Goal: Task Accomplishment & Management: Use online tool/utility

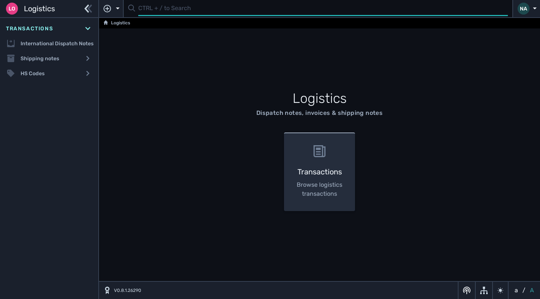
click at [164, 11] on input "text" at bounding box center [323, 8] width 370 height 15
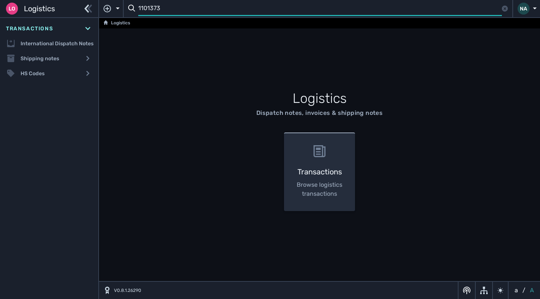
type input "1101373"
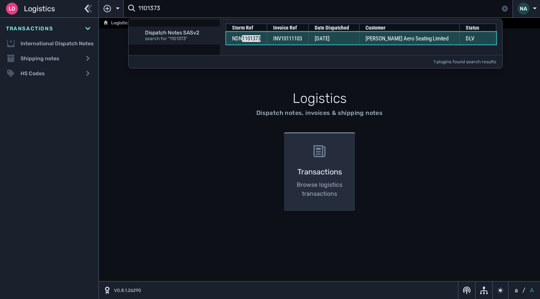
click at [351, 41] on td "[DATE]" at bounding box center [333, 38] width 51 height 13
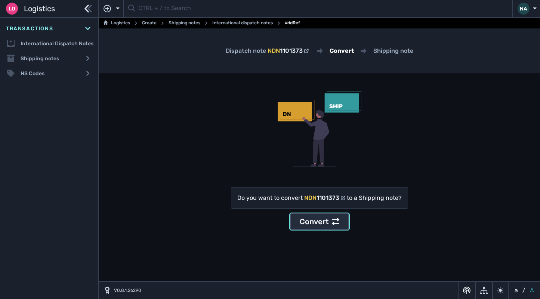
click at [315, 217] on div "Convert" at bounding box center [320, 221] width 40 height 11
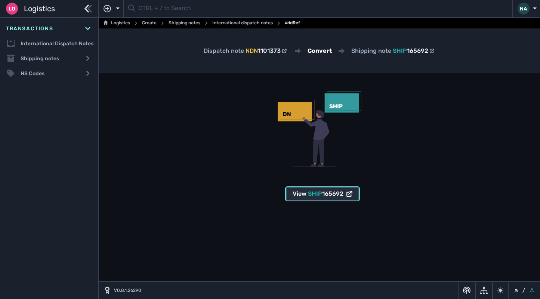
click at [319, 198] on span "SHIP 165692" at bounding box center [326, 193] width 36 height 9
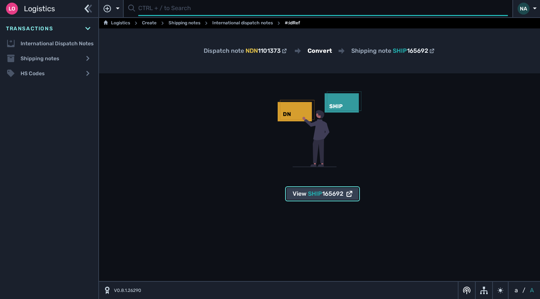
click at [158, 10] on input "text" at bounding box center [323, 8] width 370 height 15
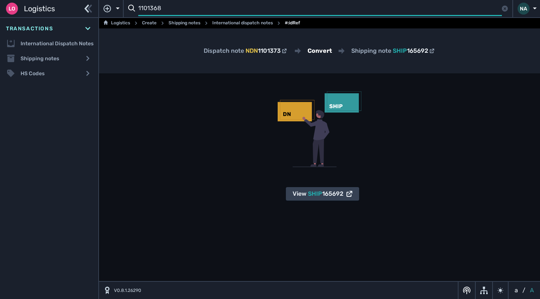
type input "1101368"
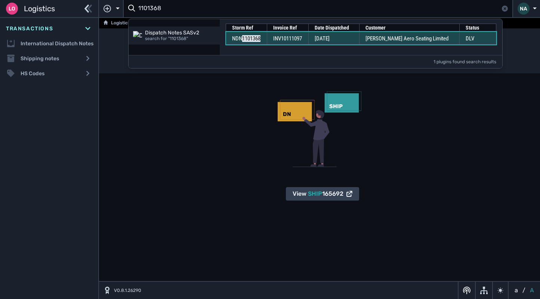
click at [295, 38] on span "INV10111097" at bounding box center [287, 38] width 29 height 7
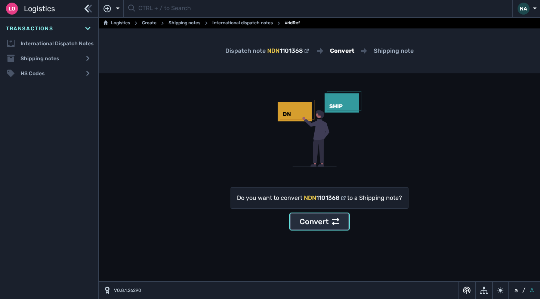
click at [317, 224] on div "Convert" at bounding box center [320, 221] width 40 height 11
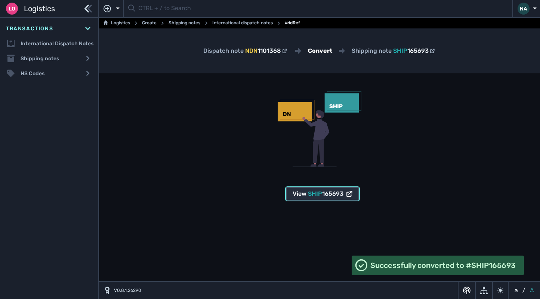
click at [330, 195] on span "165693" at bounding box center [332, 193] width 21 height 7
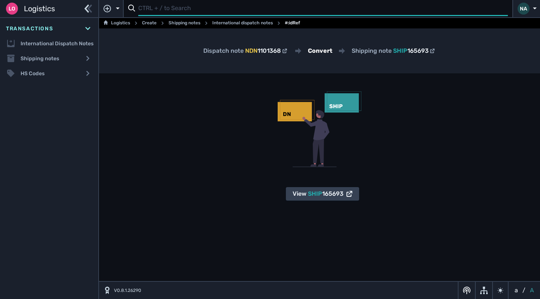
click at [191, 10] on input "text" at bounding box center [323, 8] width 370 height 15
type input "1101369"
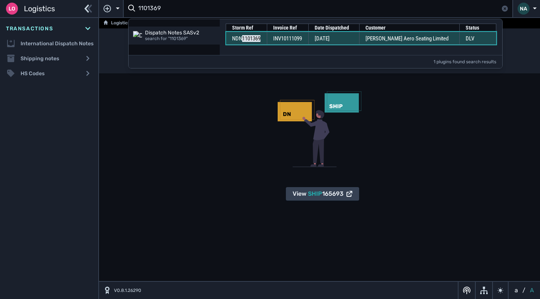
click at [357, 42] on td "[DATE]" at bounding box center [333, 38] width 51 height 13
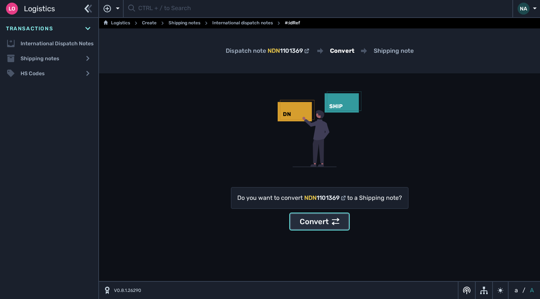
click at [314, 223] on div "Convert" at bounding box center [320, 221] width 40 height 11
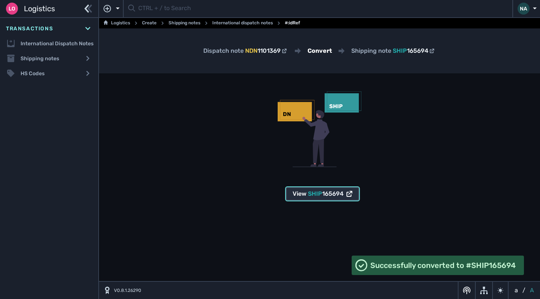
click at [334, 195] on span "165694" at bounding box center [332, 193] width 21 height 7
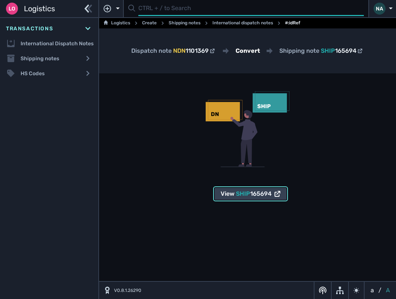
click at [146, 10] on input "text" at bounding box center [250, 8] width 225 height 15
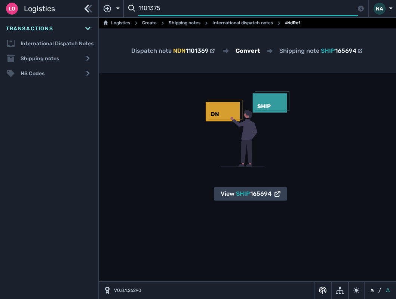
type input "1101375"
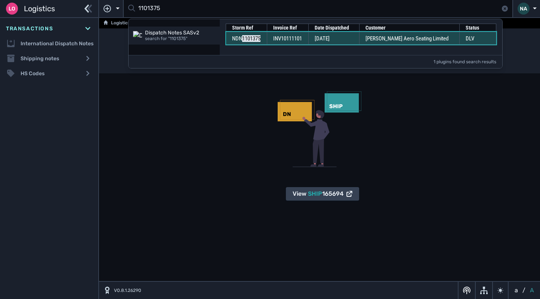
click at [280, 37] on span "INV10111101" at bounding box center [287, 38] width 29 height 7
click at [330, 41] on span "[DATE]" at bounding box center [322, 38] width 15 height 7
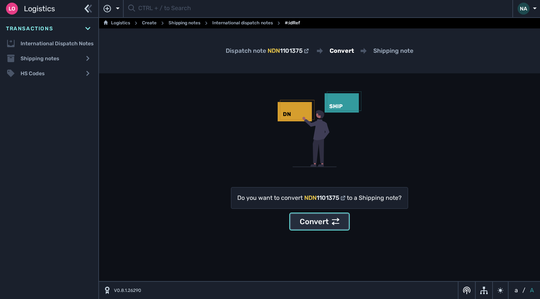
click at [319, 225] on div "Convert" at bounding box center [320, 221] width 40 height 11
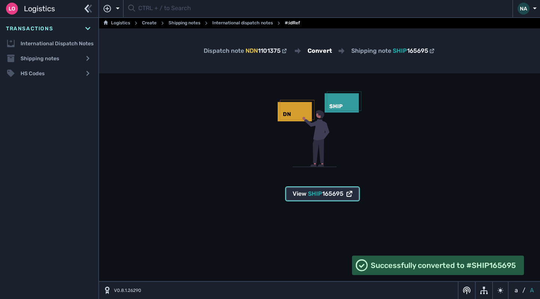
click at [328, 197] on span "165695" at bounding box center [332, 193] width 21 height 7
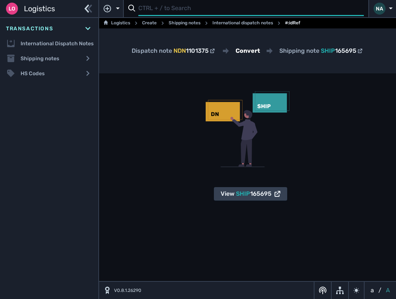
click at [174, 7] on input "text" at bounding box center [250, 8] width 225 height 15
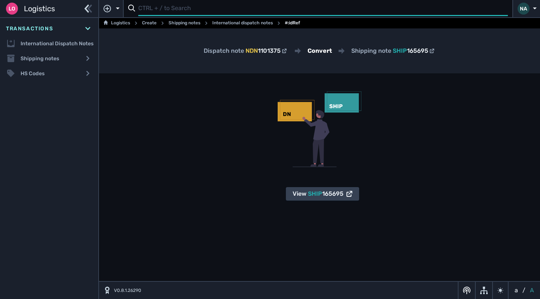
click at [182, 10] on input "text" at bounding box center [323, 8] width 370 height 15
type input "1101379"
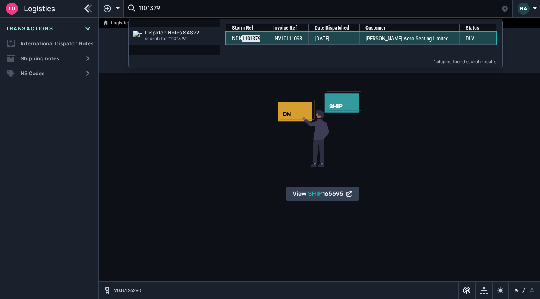
click at [330, 40] on span "[DATE]" at bounding box center [322, 38] width 15 height 7
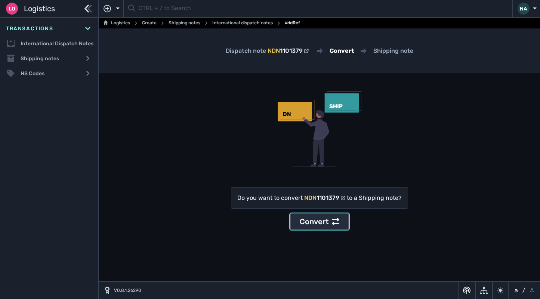
click at [324, 223] on div "Convert" at bounding box center [320, 221] width 40 height 11
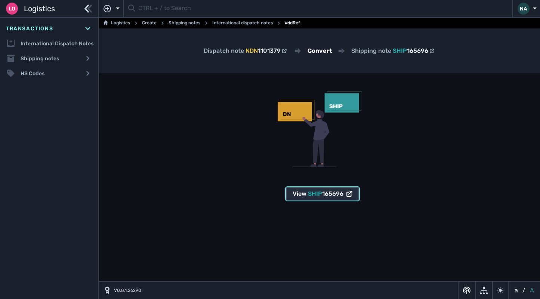
click at [328, 199] on button "View SHIP 165696" at bounding box center [322, 193] width 73 height 13
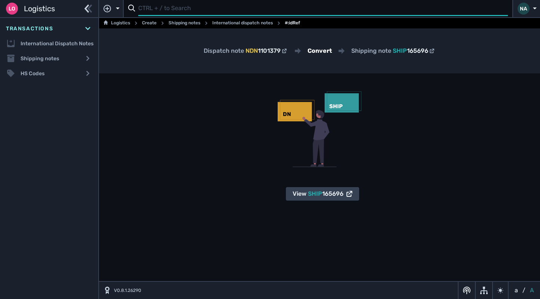
click at [169, 10] on input "text" at bounding box center [323, 8] width 370 height 15
type input "1101380"
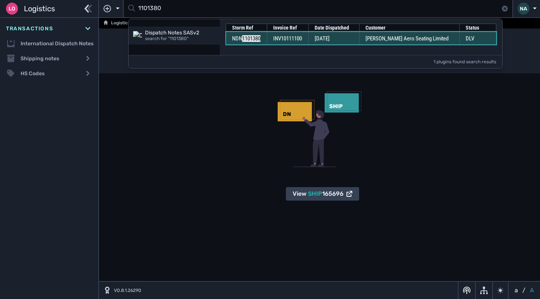
click at [300, 41] on span "INV10111100" at bounding box center [287, 38] width 29 height 7
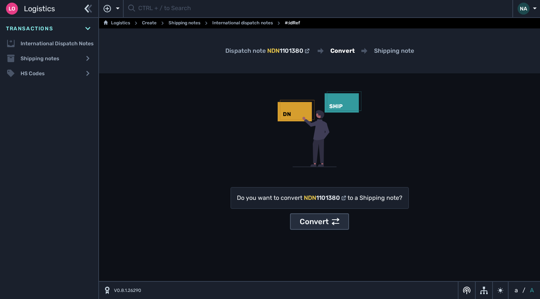
click at [327, 217] on div "Convert" at bounding box center [320, 221] width 40 height 11
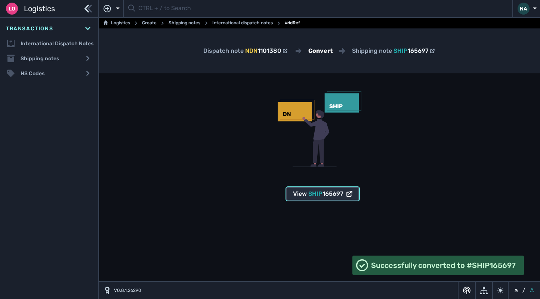
click at [318, 192] on span "SHIP" at bounding box center [315, 193] width 14 height 7
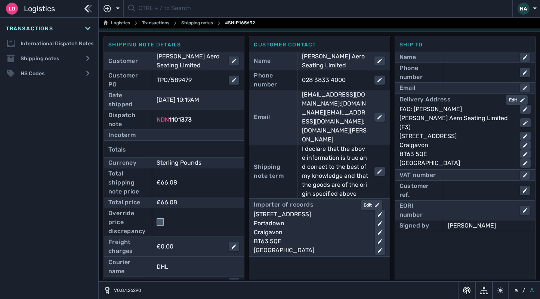
scroll to position [37, 0]
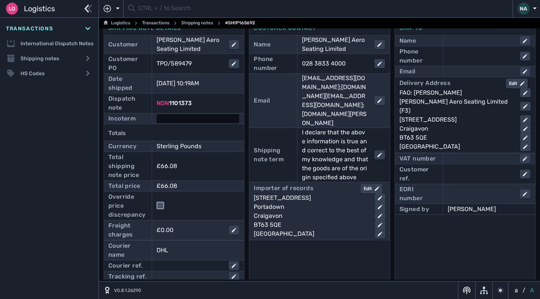
click at [175, 121] on div at bounding box center [198, 118] width 83 height 9
click at [180, 119] on select "- Ex Works - EXW Free Carrier - FCA Carriage Paid To - CPT Carriage Insurance P…" at bounding box center [211, 119] width 108 height 10
select select "[object Object]"
click at [157, 114] on select "- Ex Works - EXW Free Carrier - FCA Carriage Paid To - CPT Carriage Insurance P…" at bounding box center [211, 119] width 108 height 10
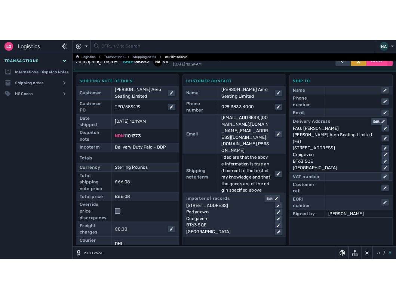
scroll to position [0, 0]
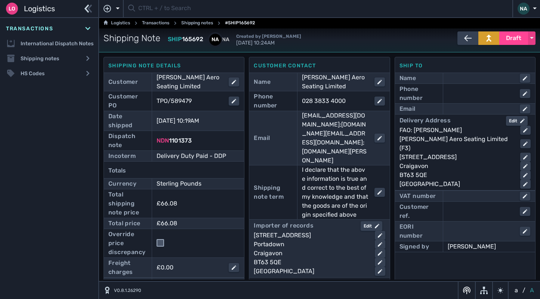
drag, startPoint x: 15, startPoint y: 104, endPoint x: 19, endPoint y: 105, distance: 3.8
click at [15, 104] on div "Transactions International Dispatch Notes Shipping notes Shipping notes list HS…" at bounding box center [49, 158] width 98 height 281
click at [506, 40] on span "Draft" at bounding box center [513, 38] width 15 height 9
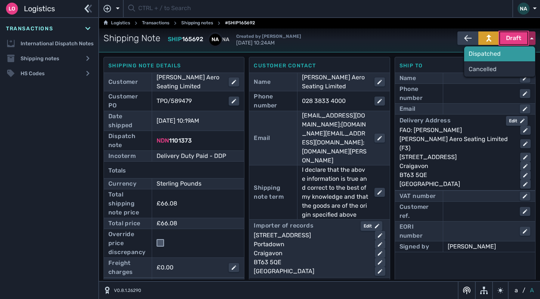
click at [486, 50] on div "Dispatched" at bounding box center [499, 53] width 71 height 15
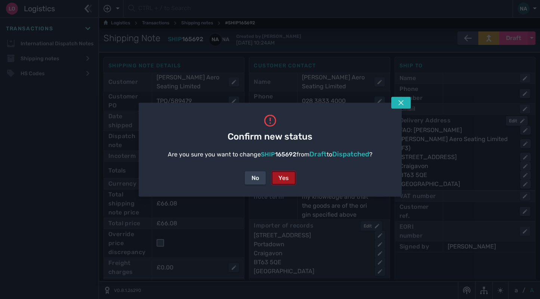
click at [282, 176] on div "Yes" at bounding box center [283, 177] width 10 height 9
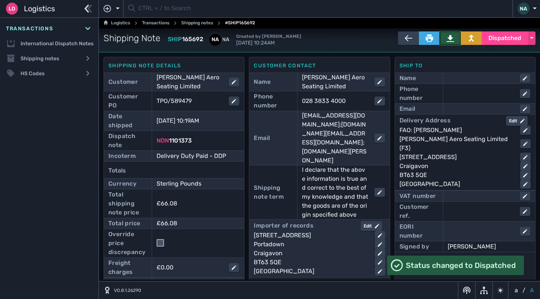
click at [447, 38] on icon at bounding box center [450, 38] width 7 height 7
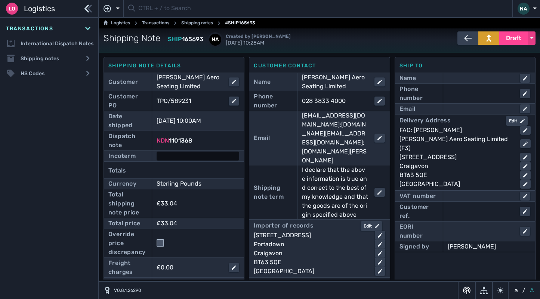
click at [194, 154] on div at bounding box center [198, 155] width 83 height 9
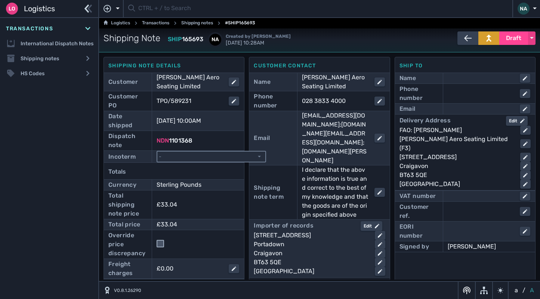
click at [203, 155] on select "- Ex Works - EXW Free Carrier - FCA Carriage Paid To - CPT Carriage Insurance P…" at bounding box center [211, 156] width 108 height 10
select select "[object Object]"
click at [157, 151] on select "- Ex Works - EXW Free Carrier - FCA Carriage Paid To - CPT Carriage Insurance P…" at bounding box center [211, 156] width 108 height 10
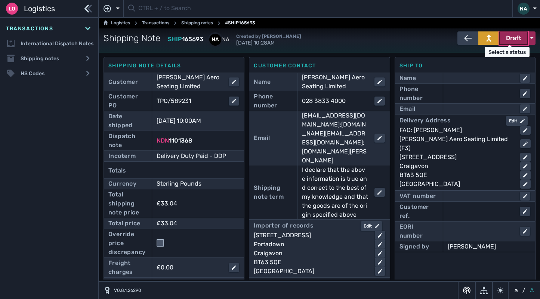
click at [508, 39] on span "Draft" at bounding box center [513, 38] width 15 height 9
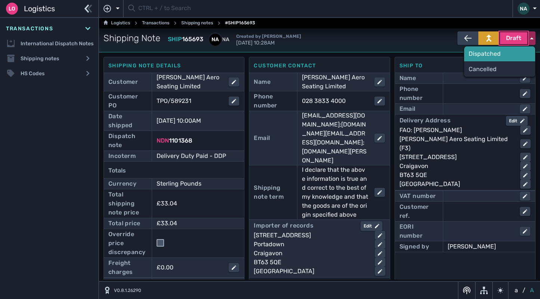
click at [482, 53] on div "Dispatched" at bounding box center [499, 53] width 71 height 15
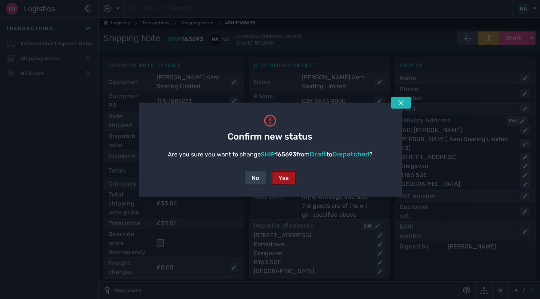
click at [285, 178] on div "Yes" at bounding box center [283, 177] width 10 height 9
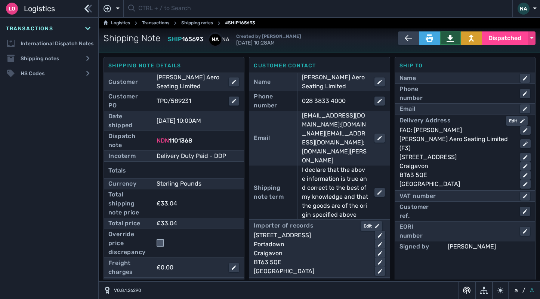
click at [447, 38] on icon at bounding box center [450, 38] width 7 height 7
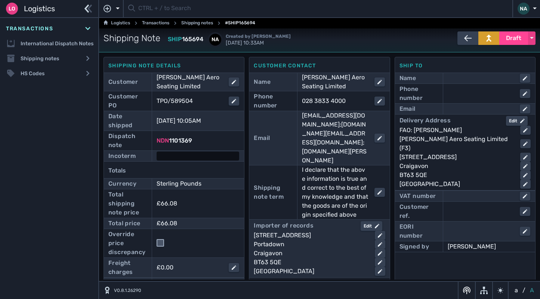
click at [175, 158] on div at bounding box center [198, 155] width 83 height 9
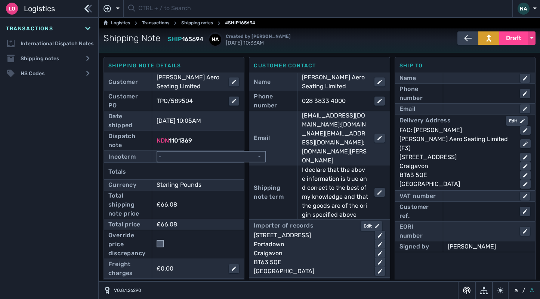
click at [175, 157] on select "- Ex Works - EXW Free Carrier - FCA Carriage Paid To - CPT Carriage Insurance P…" at bounding box center [211, 156] width 108 height 10
select select "[object Object]"
click at [157, 151] on select "- Ex Works - EXW Free Carrier - FCA Carriage Paid To - CPT Carriage Insurance P…" at bounding box center [211, 156] width 108 height 10
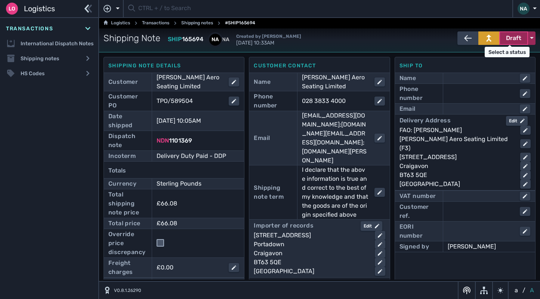
click at [509, 42] on span "Draft" at bounding box center [513, 38] width 15 height 9
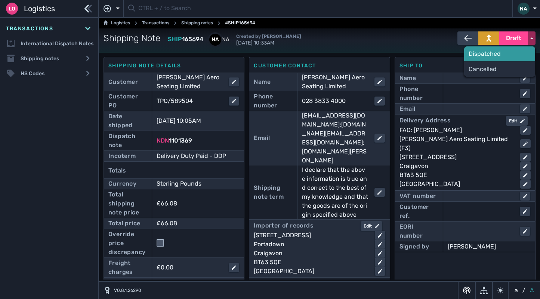
click at [479, 55] on div "Dispatched" at bounding box center [499, 53] width 71 height 15
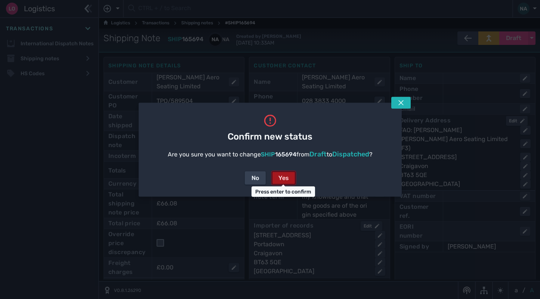
click at [286, 178] on div "Yes" at bounding box center [283, 177] width 10 height 9
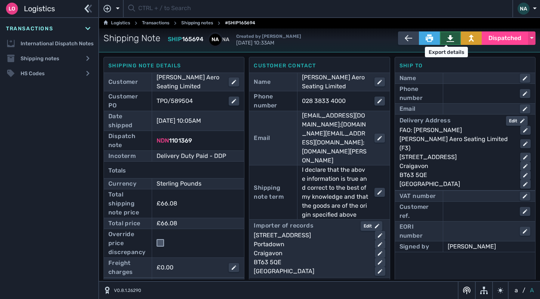
click at [447, 37] on icon at bounding box center [450, 37] width 7 height 7
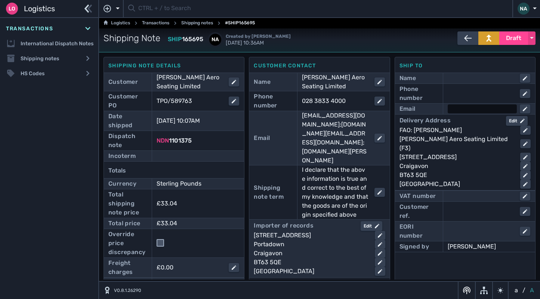
click at [451, 110] on div at bounding box center [482, 108] width 69 height 9
paste input "[PERSON_NAME][EMAIL_ADDRESS][PERSON_NAME][DOMAIN_NAME]"
type input "[PERSON_NAME][EMAIL_ADDRESS][PERSON_NAME][DOMAIN_NAME]"
click at [458, 93] on div at bounding box center [482, 93] width 69 height 9
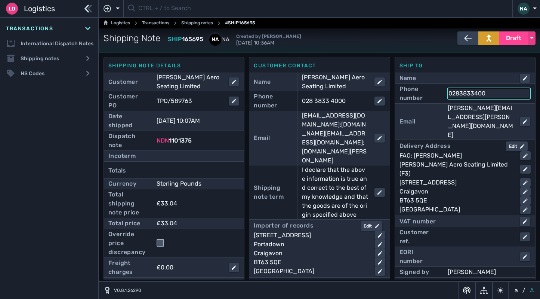
type input "02838334000"
click button "submit" at bounding box center [0, 0] width 0 height 0
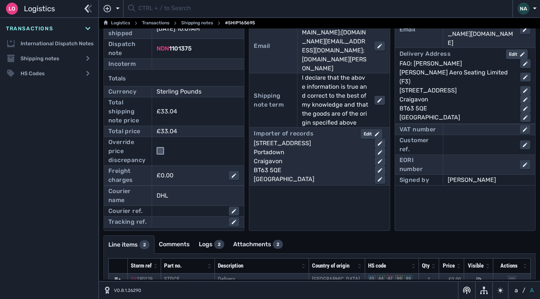
scroll to position [75, 0]
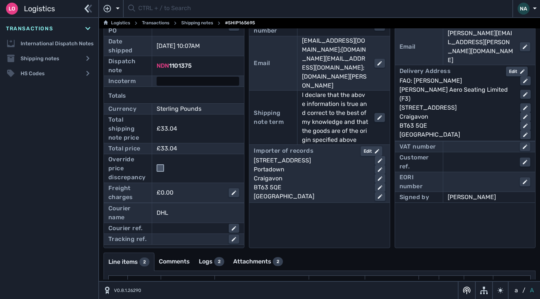
click at [192, 83] on div at bounding box center [198, 81] width 83 height 9
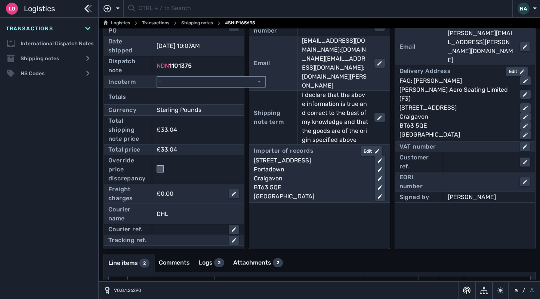
click at [192, 83] on select "- Ex Works - EXW Free Carrier - FCA Carriage Paid To - CPT Carriage Insurance P…" at bounding box center [211, 82] width 108 height 10
select select "[object Object]"
click at [157, 77] on select "- Ex Works - EXW Free Carrier - FCA Carriage Paid To - CPT Carriage Insurance P…" at bounding box center [211, 82] width 108 height 10
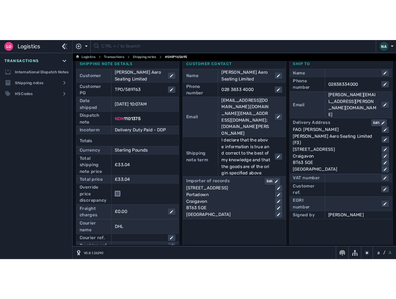
scroll to position [0, 0]
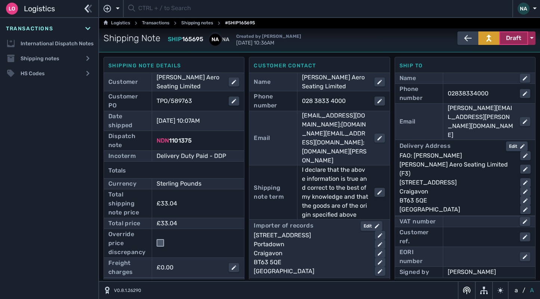
click at [513, 40] on span "Draft" at bounding box center [513, 38] width 15 height 9
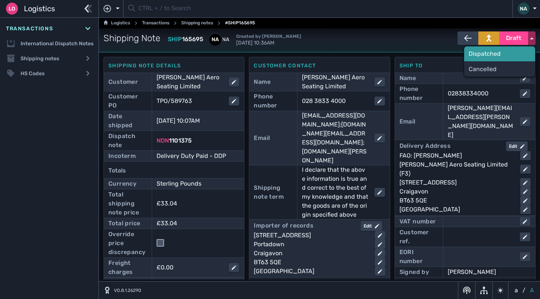
click at [484, 55] on div "Dispatched" at bounding box center [499, 53] width 71 height 15
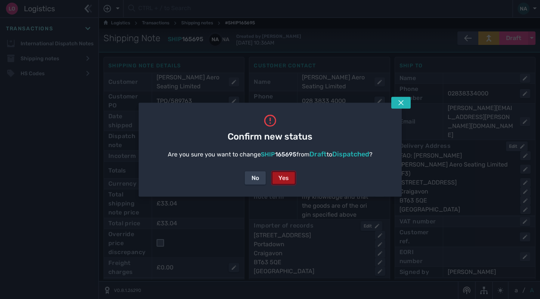
click at [283, 180] on div "Yes" at bounding box center [283, 177] width 10 height 9
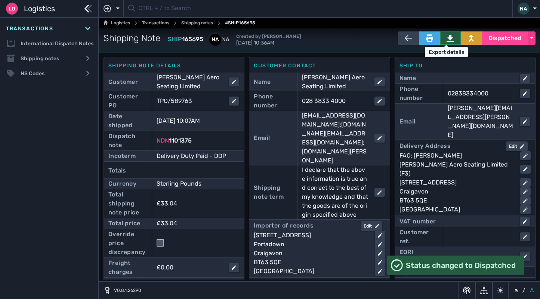
click at [447, 36] on icon at bounding box center [450, 37] width 7 height 7
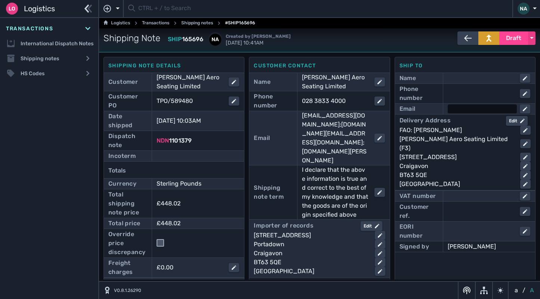
click at [450, 109] on div at bounding box center [482, 108] width 69 height 9
paste input "[PERSON_NAME][EMAIL_ADDRESS][PERSON_NAME][DOMAIN_NAME]"
type input "[PERSON_NAME][EMAIL_ADDRESS][PERSON_NAME][DOMAIN_NAME]"
click at [460, 91] on div at bounding box center [482, 93] width 69 height 9
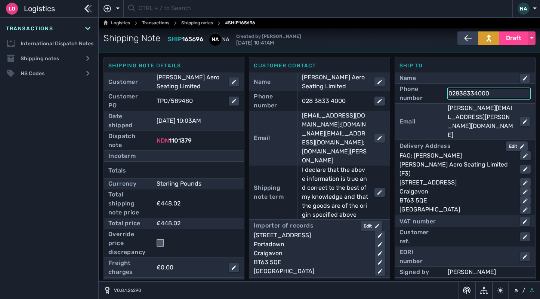
type input "02838334000"
click button "submit" at bounding box center [0, 0] width 0 height 0
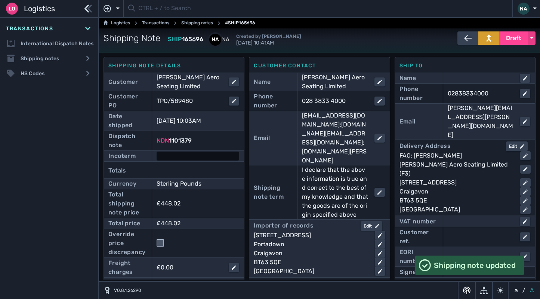
click at [197, 152] on div at bounding box center [198, 155] width 83 height 9
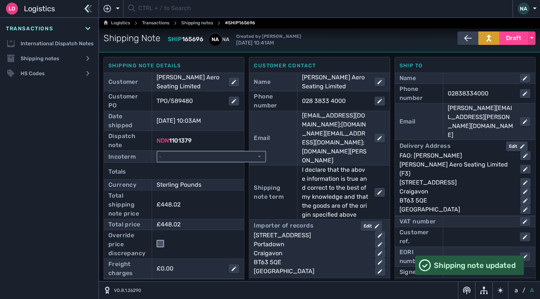
click at [228, 155] on select "- Ex Works - EXW Free Carrier - FCA Carriage Paid To - CPT Carriage Insurance P…" at bounding box center [211, 156] width 108 height 10
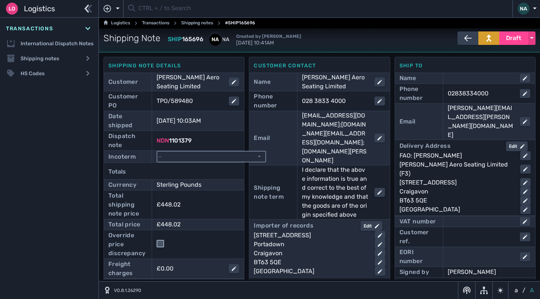
select select "[object Object]"
click at [157, 151] on select "- Ex Works - EXW Free Carrier - FCA Carriage Paid To - CPT Carriage Insurance P…" at bounding box center [211, 156] width 108 height 10
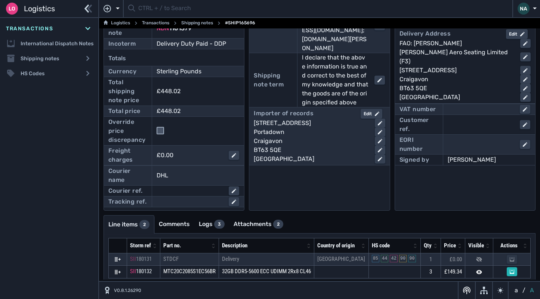
scroll to position [136, 0]
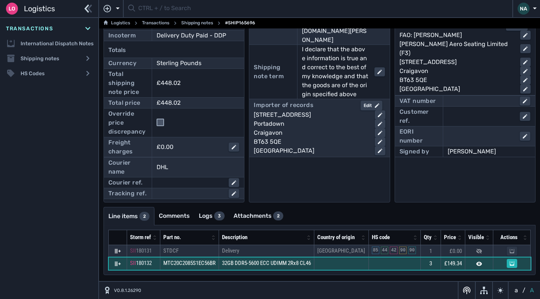
click at [382, 257] on td at bounding box center [394, 263] width 52 height 13
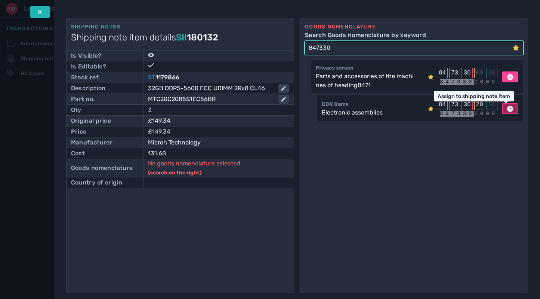
type input "847330"
click at [507, 110] on icon at bounding box center [510, 109] width 6 height 6
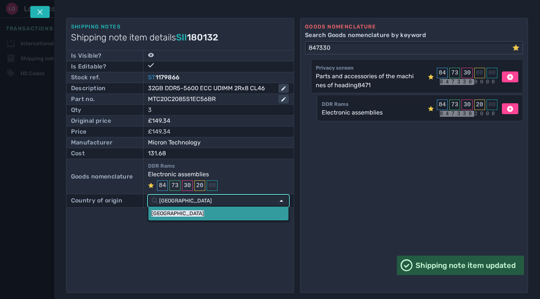
click at [175, 211] on link "[GEOGRAPHIC_DATA]" at bounding box center [218, 213] width 140 height 14
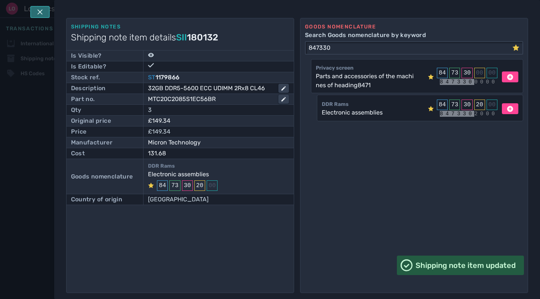
click at [43, 13] on icon at bounding box center [40, 12] width 6 height 6
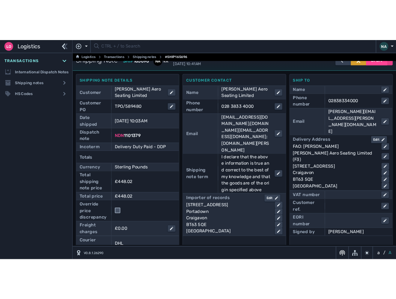
scroll to position [0, 0]
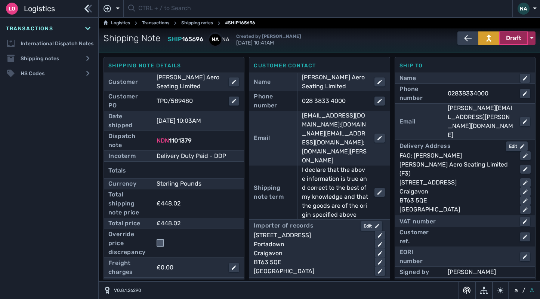
click at [507, 41] on span "Draft" at bounding box center [513, 38] width 15 height 9
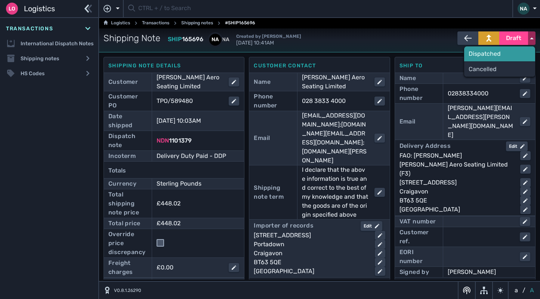
click at [482, 53] on div "Dispatched" at bounding box center [499, 53] width 71 height 15
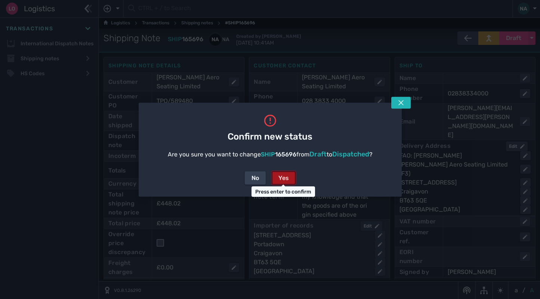
click at [283, 175] on div "Yes" at bounding box center [283, 177] width 10 height 9
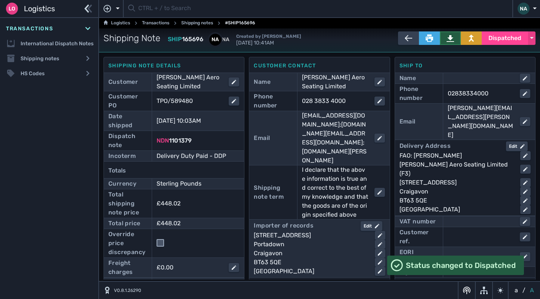
click at [448, 36] on icon at bounding box center [450, 37] width 7 height 7
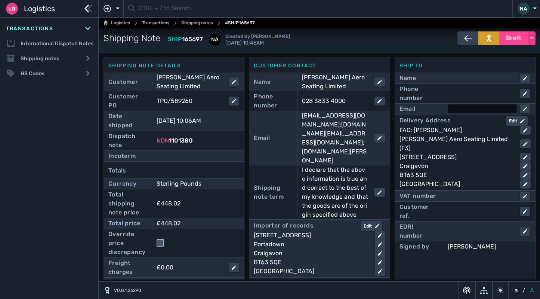
click at [466, 111] on div at bounding box center [482, 108] width 69 height 9
paste input "[PERSON_NAME][EMAIL_ADDRESS][PERSON_NAME][DOMAIN_NAME]"
type input "[PERSON_NAME][EMAIL_ADDRESS][PERSON_NAME][DOMAIN_NAME]"
click at [461, 94] on div at bounding box center [482, 93] width 69 height 9
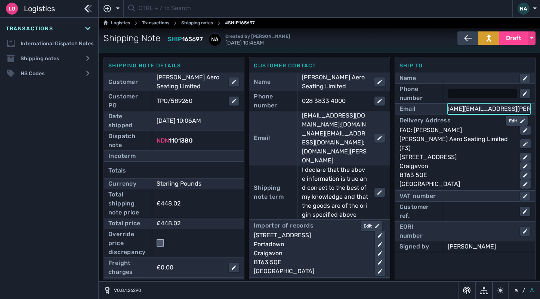
scroll to position [0, 0]
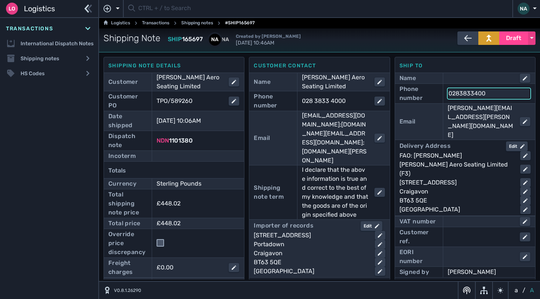
type input "02838334000"
click at [192, 161] on div "Incoterm" at bounding box center [174, 155] width 140 height 11
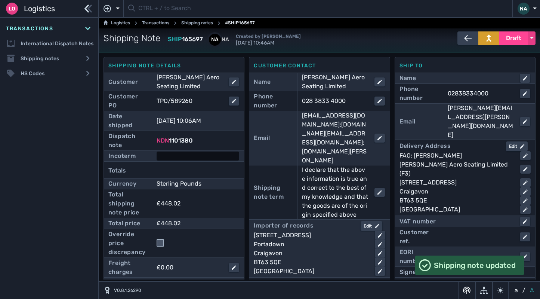
click at [197, 154] on div at bounding box center [198, 155] width 83 height 9
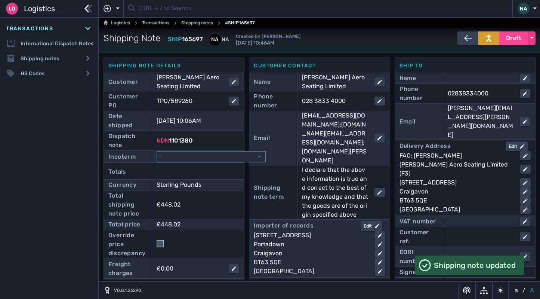
click at [197, 154] on select "- Ex Works - EXW Free Carrier - FCA Carriage Paid To - CPT Carriage Insurance P…" at bounding box center [211, 156] width 108 height 10
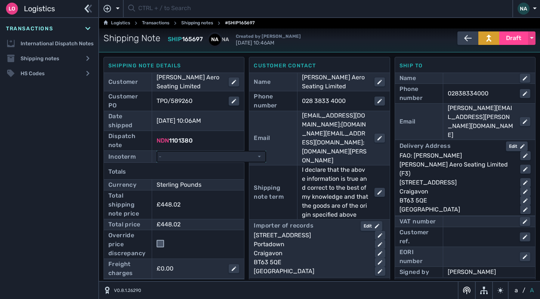
select select "[object Object]"
click at [157, 151] on select "- Ex Works - EXW Free Carrier - FCA Carriage Paid To - CPT Carriage Insurance P…" at bounding box center [211, 156] width 108 height 10
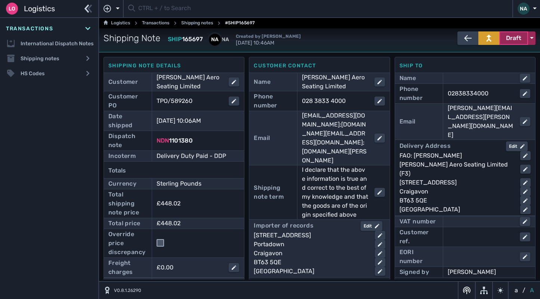
click at [506, 43] on button "Draft" at bounding box center [513, 37] width 29 height 13
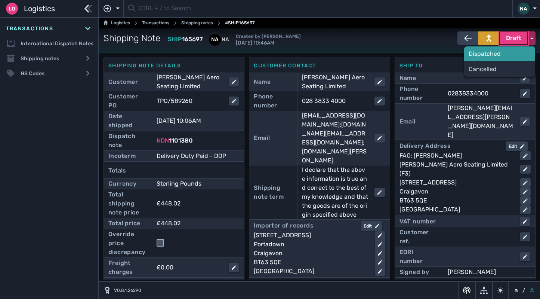
click at [492, 56] on div "Dispatched" at bounding box center [499, 53] width 71 height 15
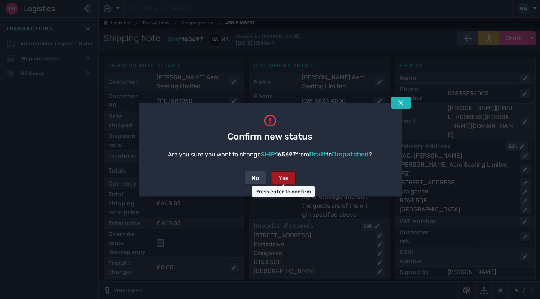
click at [289, 172] on button "Yes" at bounding box center [284, 177] width 24 height 13
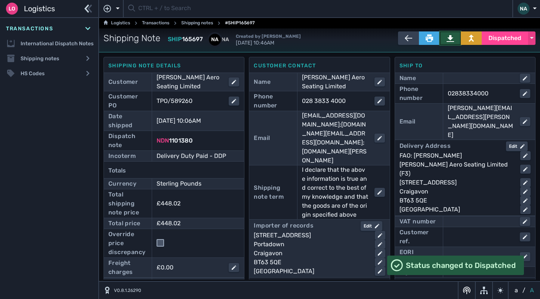
click at [448, 33] on button at bounding box center [450, 37] width 21 height 13
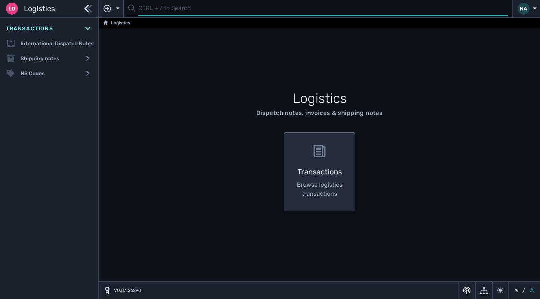
click at [150, 13] on input "text" at bounding box center [323, 8] width 370 height 15
click at [161, 11] on input "text" at bounding box center [323, 8] width 370 height 15
type input "1101372"
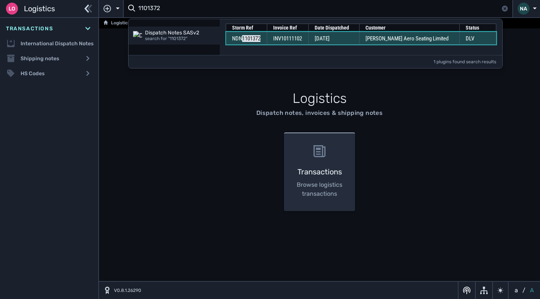
click at [272, 40] on td "INV10111102" at bounding box center [287, 38] width 41 height 13
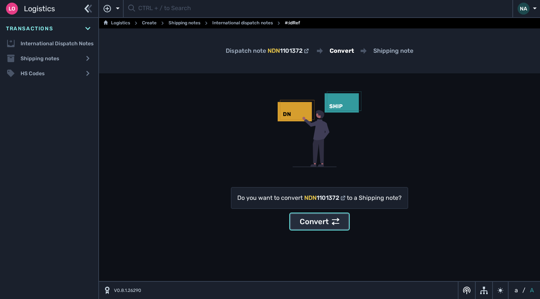
click at [317, 222] on div "Convert" at bounding box center [320, 221] width 40 height 11
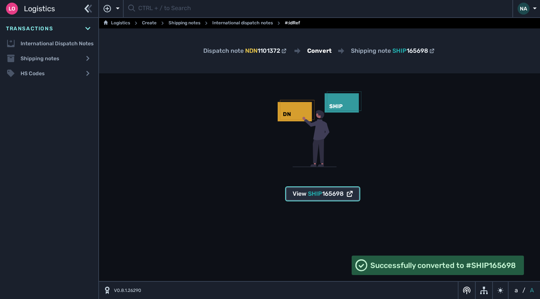
click at [314, 198] on button "View SHIP 165698" at bounding box center [323, 193] width 74 height 13
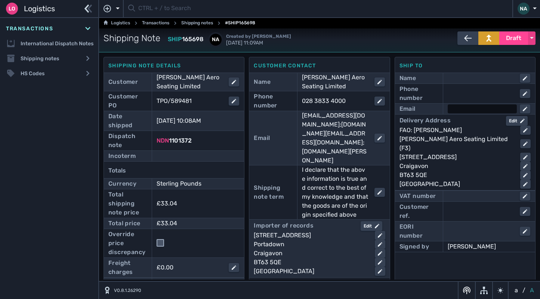
click at [461, 111] on div at bounding box center [482, 108] width 69 height 9
paste input "[PERSON_NAME][EMAIL_ADDRESS][PERSON_NAME][DOMAIN_NAME]"
type input "[PERSON_NAME][EMAIL_ADDRESS][PERSON_NAME][DOMAIN_NAME]"
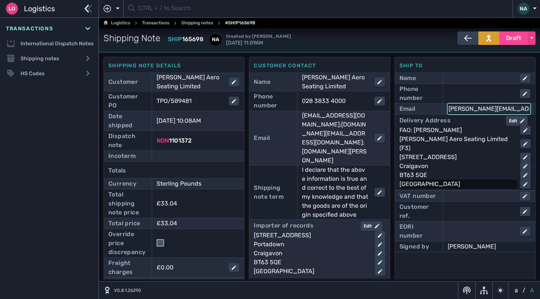
scroll to position [0, 33]
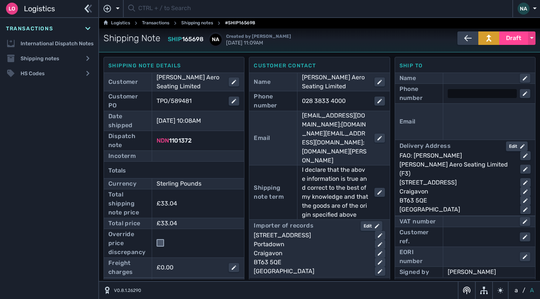
click at [465, 94] on div at bounding box center [482, 93] width 69 height 9
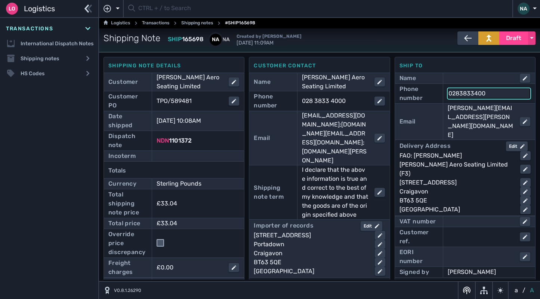
type input "02838334000"
click at [206, 159] on div at bounding box center [198, 155] width 83 height 9
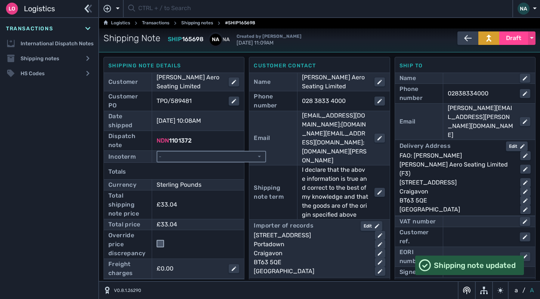
click at [206, 159] on select "- Ex Works - EXW Free Carrier - FCA Carriage Paid To - CPT Carriage Insurance P…" at bounding box center [211, 156] width 108 height 10
select select "[object Object]"
click at [157, 151] on select "- Ex Works - EXW Free Carrier - FCA Carriage Paid To - CPT Carriage Insurance P…" at bounding box center [211, 156] width 108 height 10
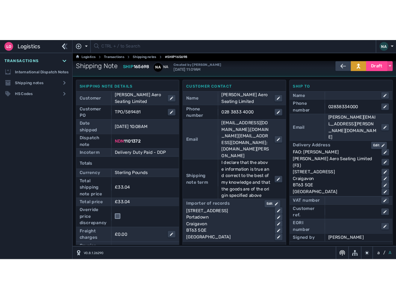
scroll to position [0, 0]
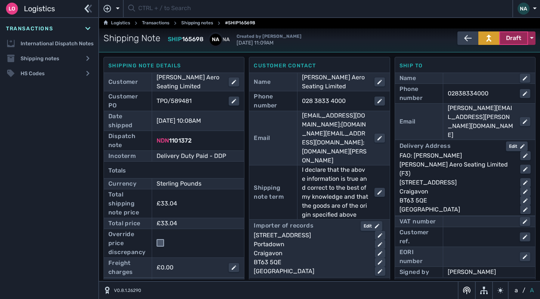
drag, startPoint x: 504, startPoint y: 38, endPoint x: 503, endPoint y: 44, distance: 5.8
click at [506, 38] on span "Draft" at bounding box center [513, 38] width 15 height 9
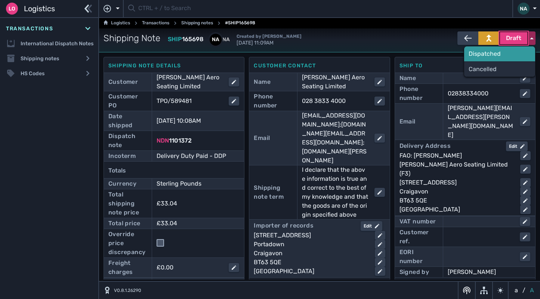
click at [484, 54] on div "Dispatched" at bounding box center [499, 53] width 71 height 15
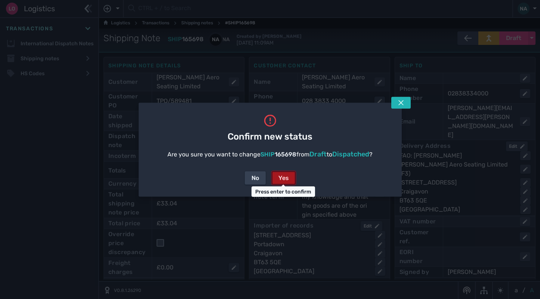
click at [290, 175] on button "Yes" at bounding box center [284, 177] width 24 height 13
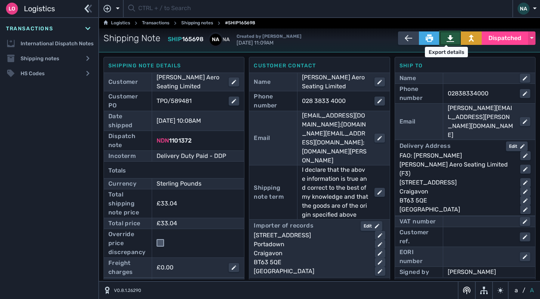
click at [447, 38] on icon at bounding box center [450, 38] width 7 height 7
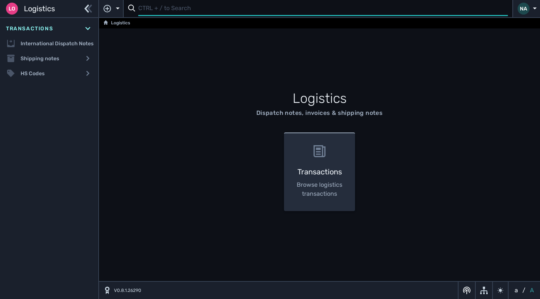
click at [154, 13] on input "text" at bounding box center [323, 8] width 370 height 15
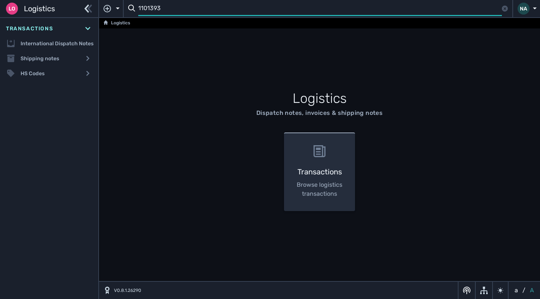
type input "1101393"
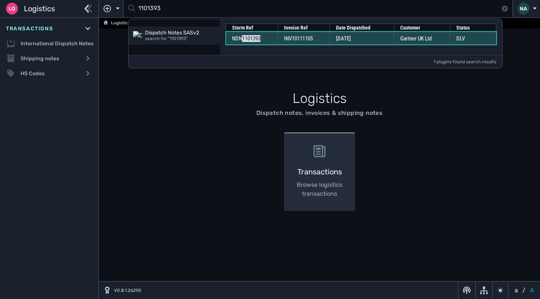
click at [280, 35] on td "INV10111105" at bounding box center [304, 38] width 52 height 13
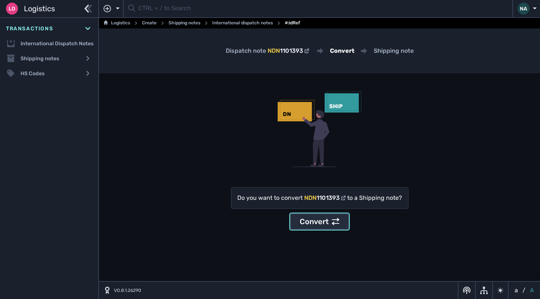
click at [320, 215] on button "Convert" at bounding box center [319, 221] width 59 height 16
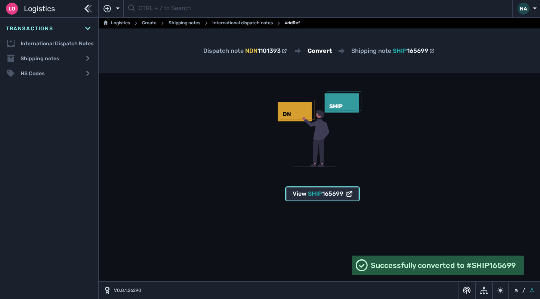
click at [323, 197] on span "SHIP 165699" at bounding box center [326, 193] width 36 height 9
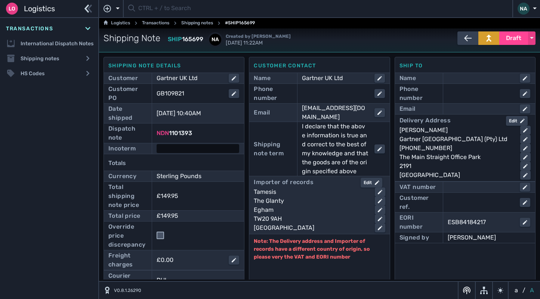
click at [164, 145] on div at bounding box center [198, 148] width 83 height 9
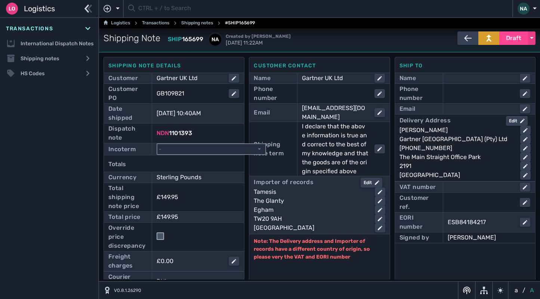
click at [181, 151] on select "- Ex Works - EXW Free Carrier - FCA Carriage Paid To - CPT Carriage Insurance P…" at bounding box center [211, 149] width 108 height 10
select select "[object Object]"
click at [157, 144] on select "- Ex Works - EXW Free Carrier - FCA Carriage Paid To - CPT Carriage Insurance P…" at bounding box center [211, 149] width 108 height 10
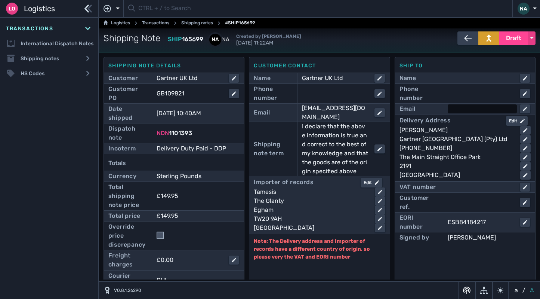
click at [463, 108] on div at bounding box center [482, 108] width 69 height 9
type input "[EMAIL_ADDRESS][DOMAIN_NAME]"
click button "submit" at bounding box center [0, 0] width 0 height 0
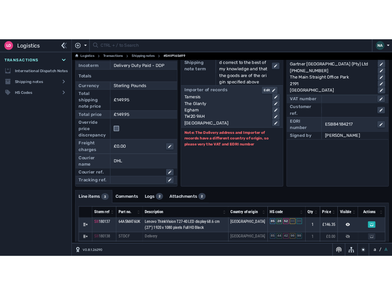
scroll to position [0, 0]
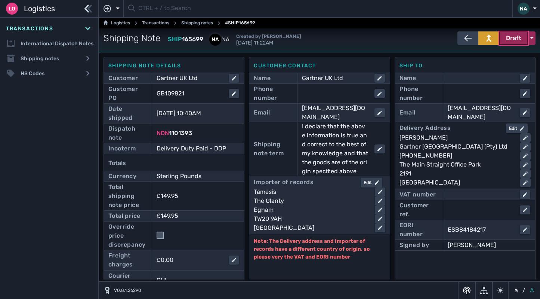
click at [507, 37] on span "Draft" at bounding box center [513, 38] width 15 height 9
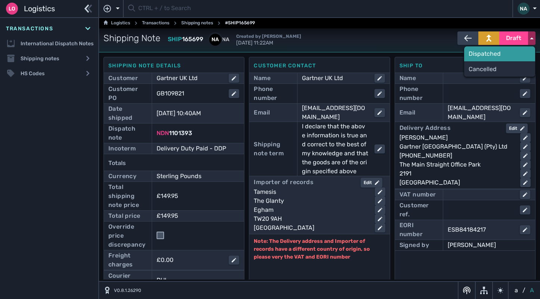
click at [476, 54] on div "Dispatched" at bounding box center [499, 53] width 71 height 15
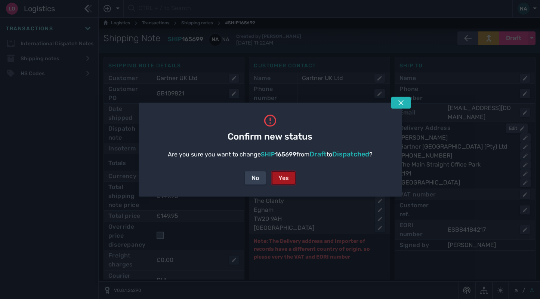
click at [286, 178] on div "Yes" at bounding box center [283, 177] width 10 height 9
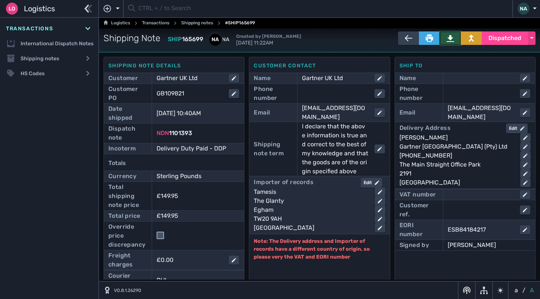
click at [447, 35] on icon at bounding box center [450, 37] width 7 height 7
